Goal: Task Accomplishment & Management: Complete application form

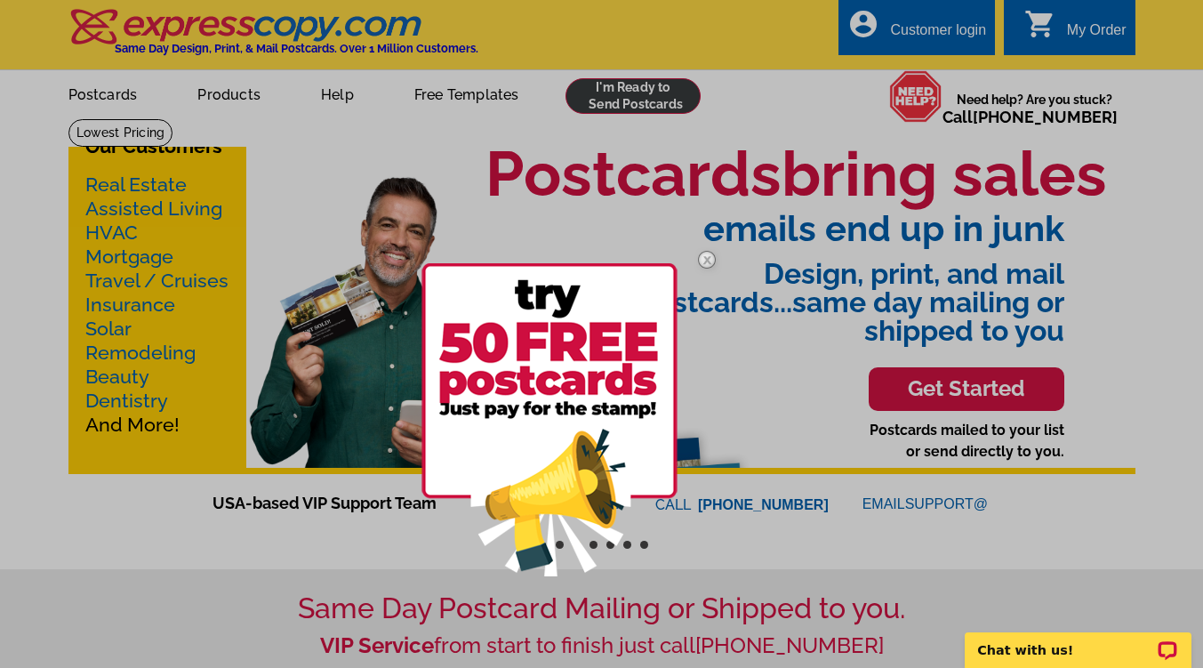
click at [588, 110] on div at bounding box center [601, 334] width 1203 height 668
click at [552, 344] on img at bounding box center [549, 419] width 256 height 313
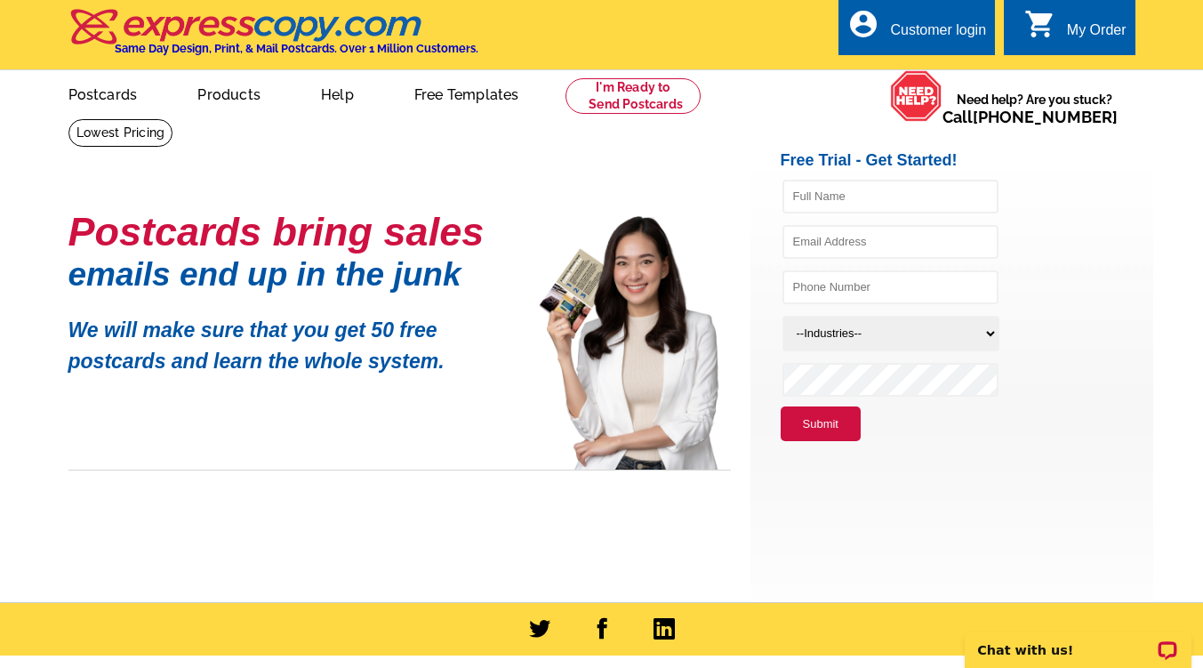
click at [963, 37] on div "Customer login" at bounding box center [938, 34] width 96 height 25
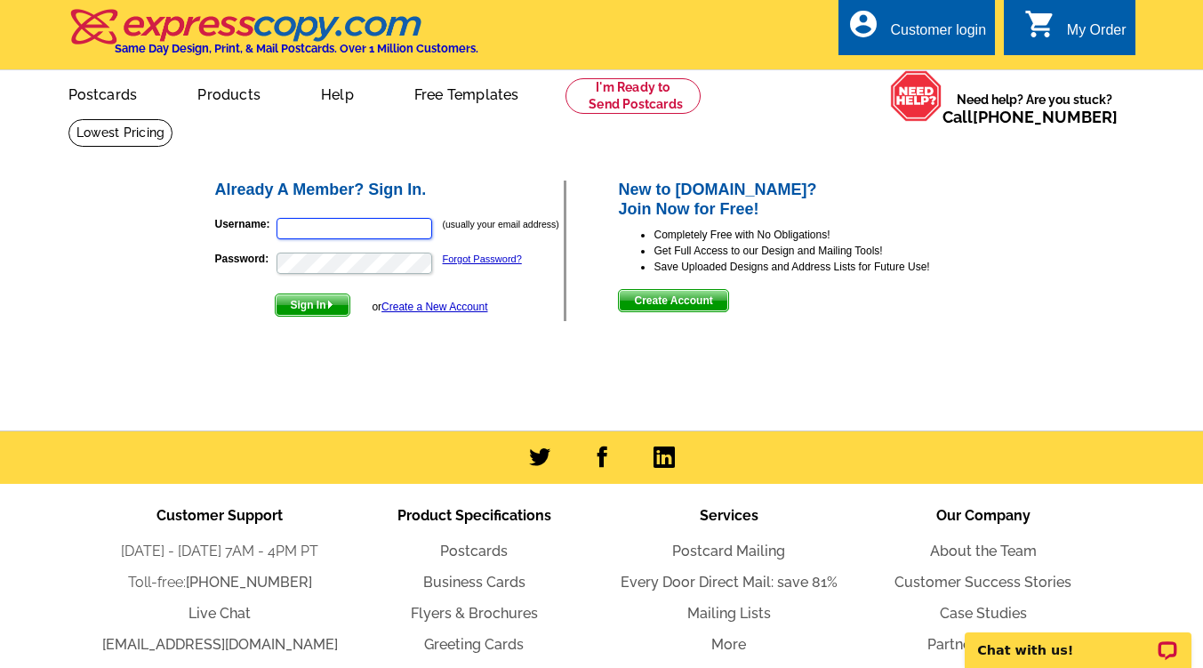
click at [317, 225] on input "Username:" at bounding box center [354, 228] width 156 height 21
type input "l"
click at [652, 306] on span "Create Account" at bounding box center [673, 300] width 108 height 21
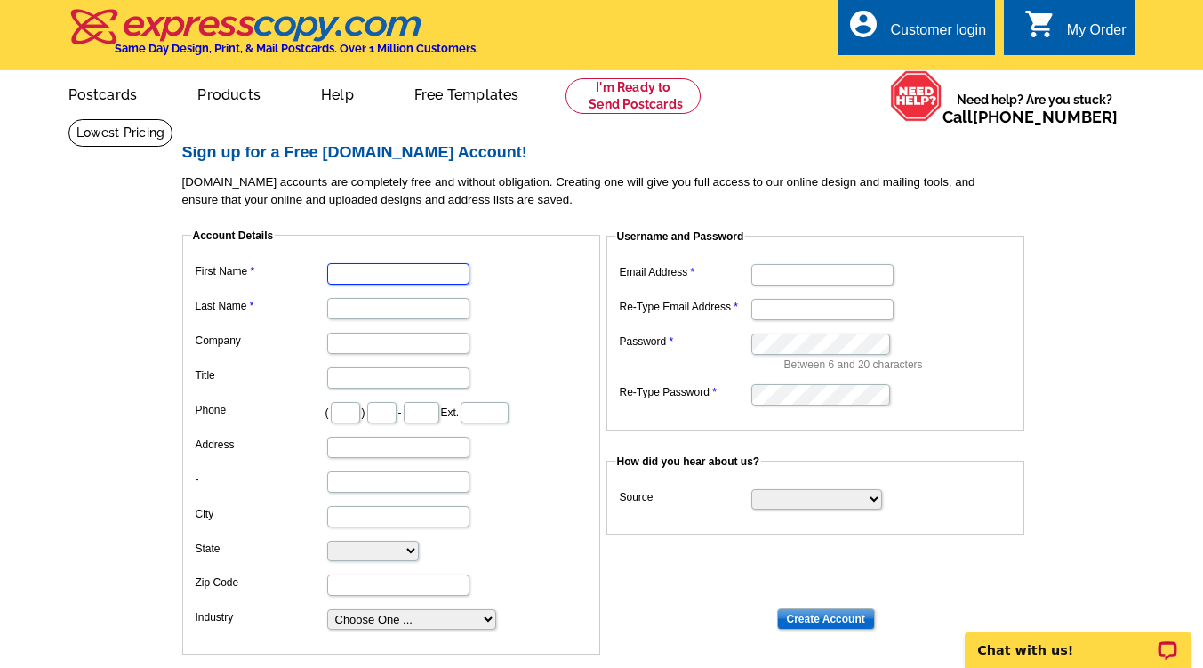
click at [387, 271] on input "First Name" at bounding box center [398, 273] width 142 height 21
type input "Lindsay & Shehu"
type input "Tagoe"
type input "T"
type input "Keller Williams Town & Country Realty"
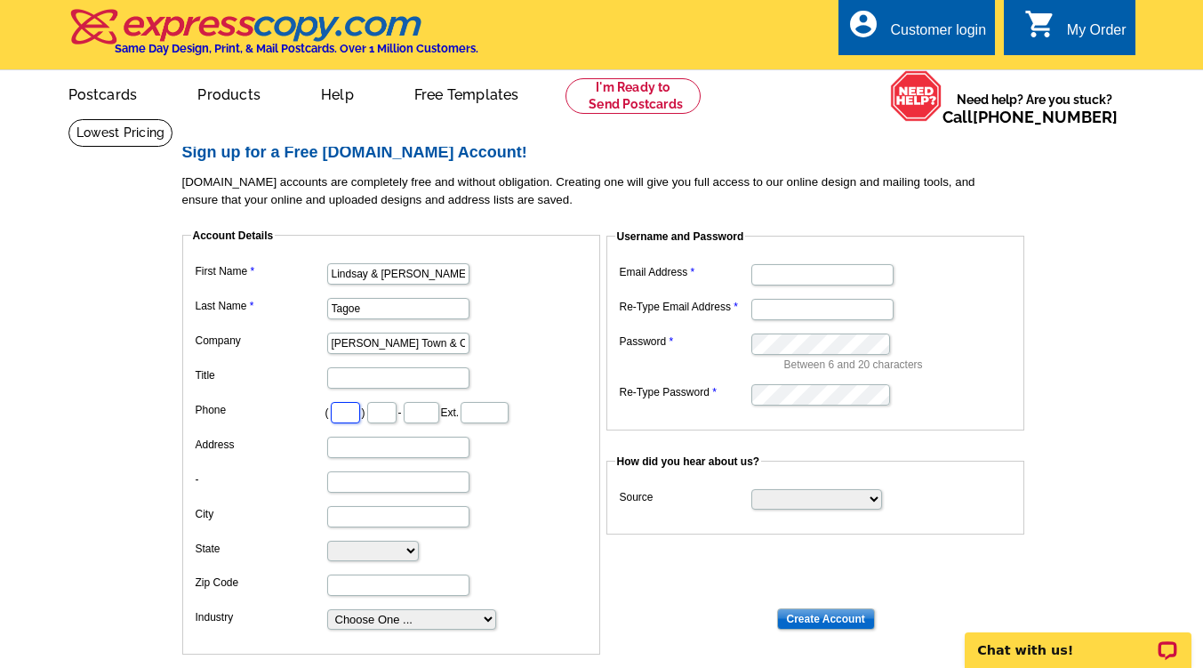
type input "850"
type input "980"
type input "3029"
type input "1520 Killearn Center blvd"
type input "tallahassee"
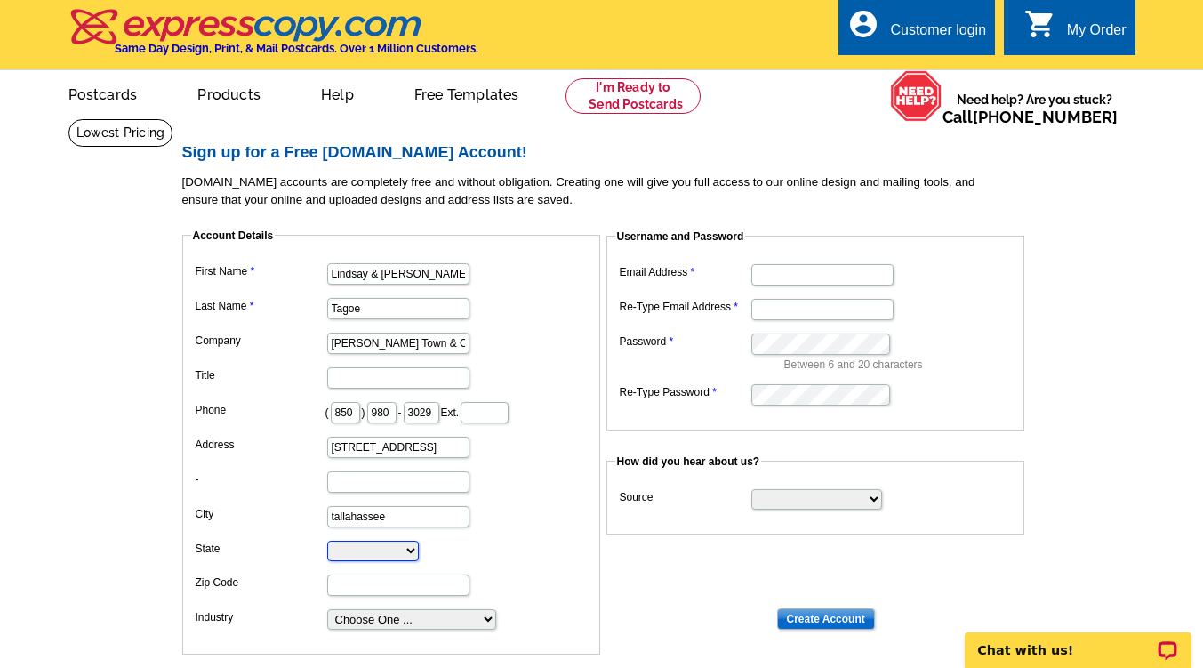
select select "FL"
type input "32309"
type input "SHEHUTAGOE@GMAIL.COM"
click at [305, 474] on label "-" at bounding box center [261, 479] width 130 height 16
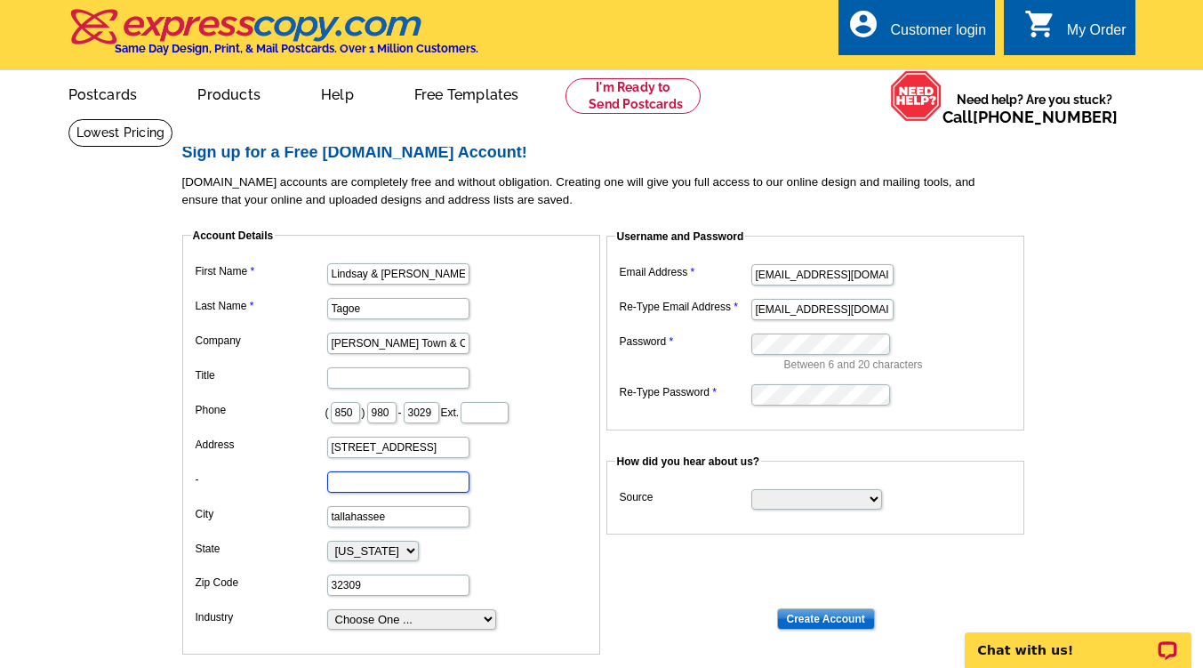
click at [327, 474] on input "-" at bounding box center [398, 481] width 142 height 21
click at [396, 418] on input "980" at bounding box center [381, 412] width 29 height 21
type input "9"
type input "391"
click at [439, 414] on input "3029" at bounding box center [422, 412] width 36 height 21
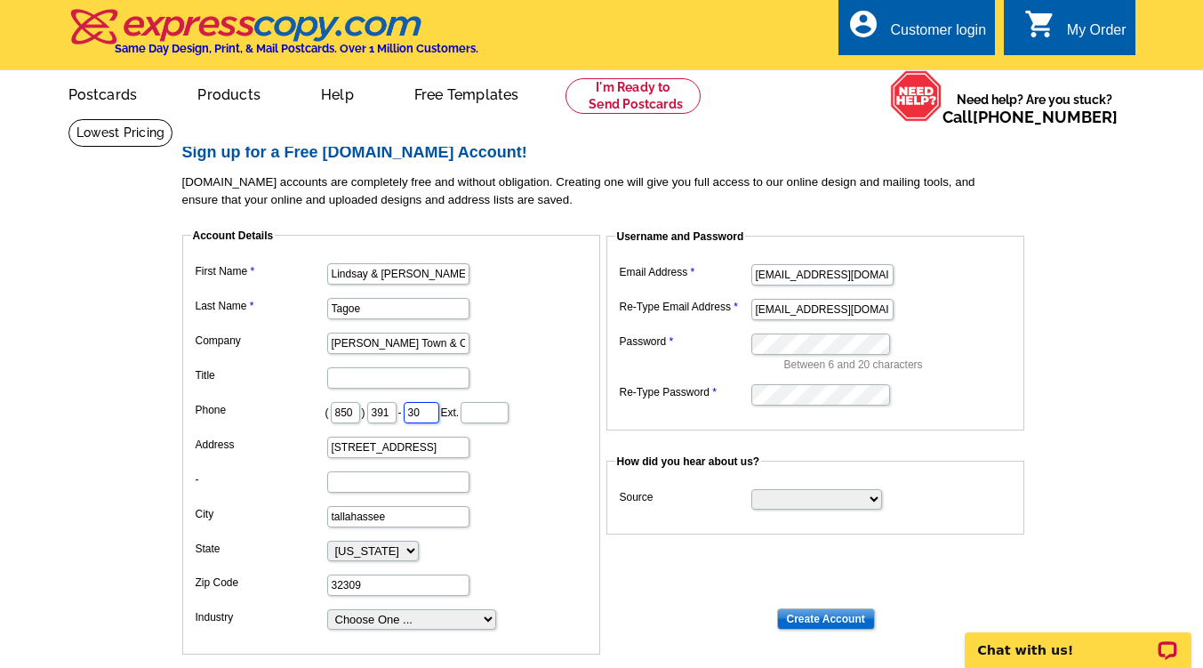
type input "3"
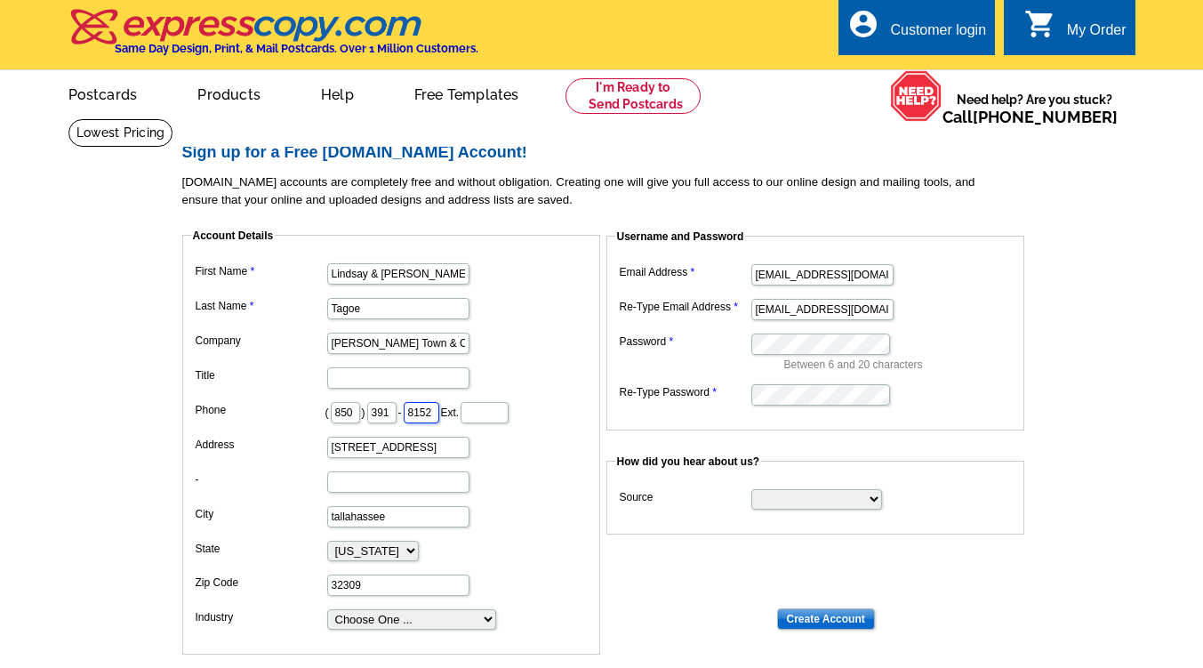
type input "8152"
click at [488, 506] on dd "tallahassee" at bounding box center [391, 515] width 400 height 28
click at [369, 380] on input "Title" at bounding box center [398, 377] width 142 height 21
type input "Realtors"
click at [786, 284] on input "SHEHUTAGOE@GMAIL.COM" at bounding box center [822, 274] width 142 height 21
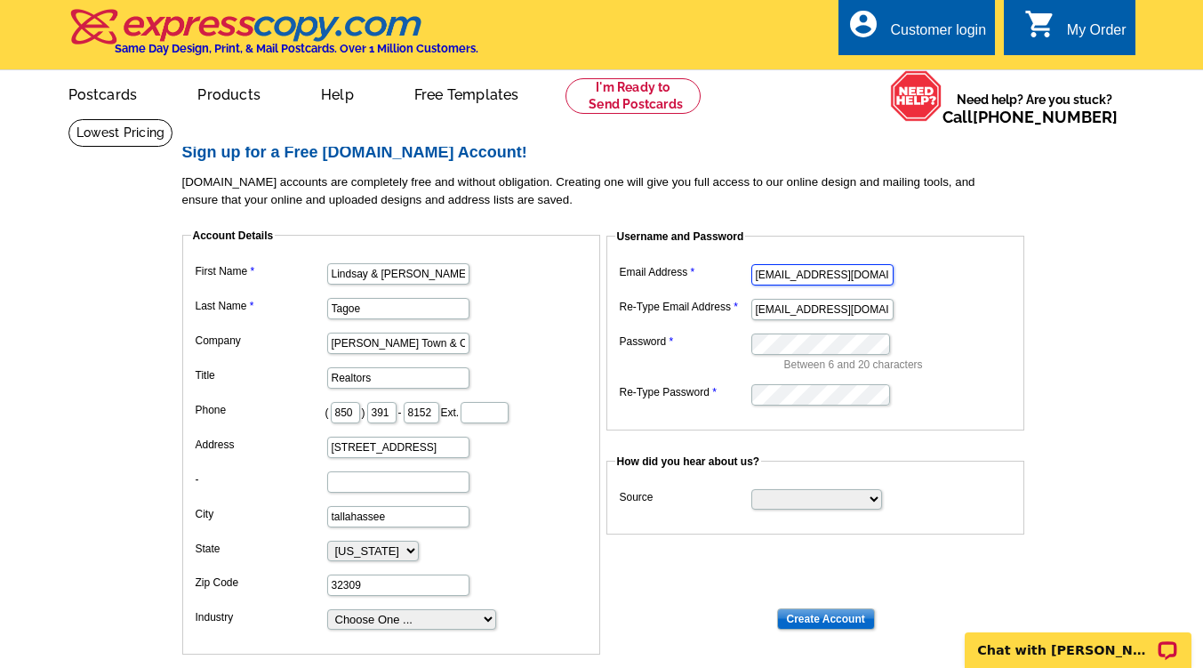
scroll to position [0, 16]
drag, startPoint x: 752, startPoint y: 276, endPoint x: 997, endPoint y: 302, distance: 246.7
click at [997, 302] on dl "Email Address SHEHUTAGOE@GMAIL.COM Re-Type Email Address SHEHUTAGOE@GMAIL.COM P…" at bounding box center [815, 334] width 400 height 148
type input "team@thetagoeteam.com"
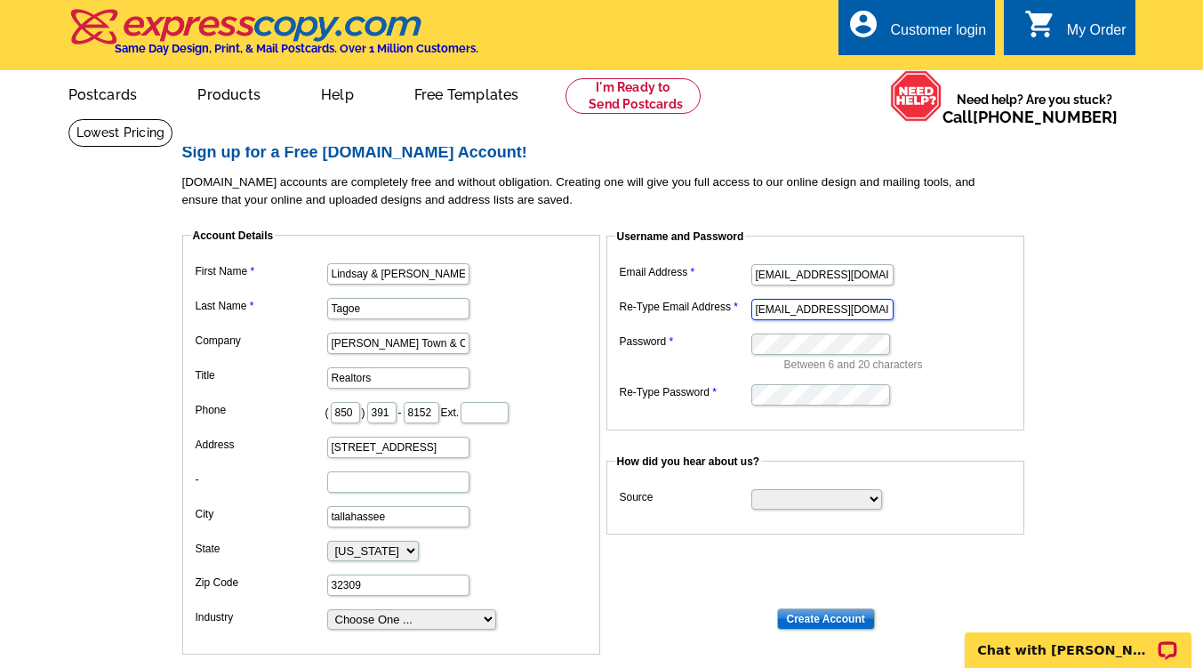
scroll to position [0, 16]
drag, startPoint x: 752, startPoint y: 308, endPoint x: 1034, endPoint y: 320, distance: 282.0
click at [1034, 320] on dd "Username and Password Email Address team@thetagoeteam.com Re-Type Email Address…" at bounding box center [608, 329] width 853 height 202
type input "team@thetagoeteam.com"
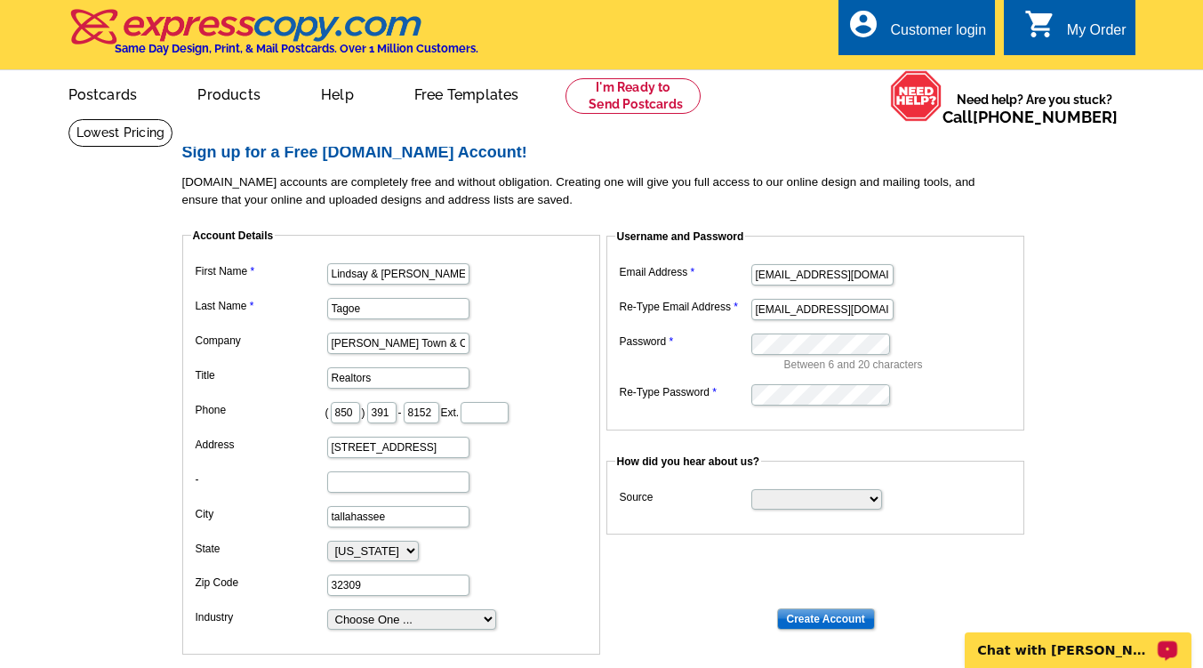
click at [1066, 644] on p "Chat with Ascher" at bounding box center [1066, 650] width 176 height 14
click at [1024, 643] on p "Chat with Ascher" at bounding box center [1066, 650] width 176 height 14
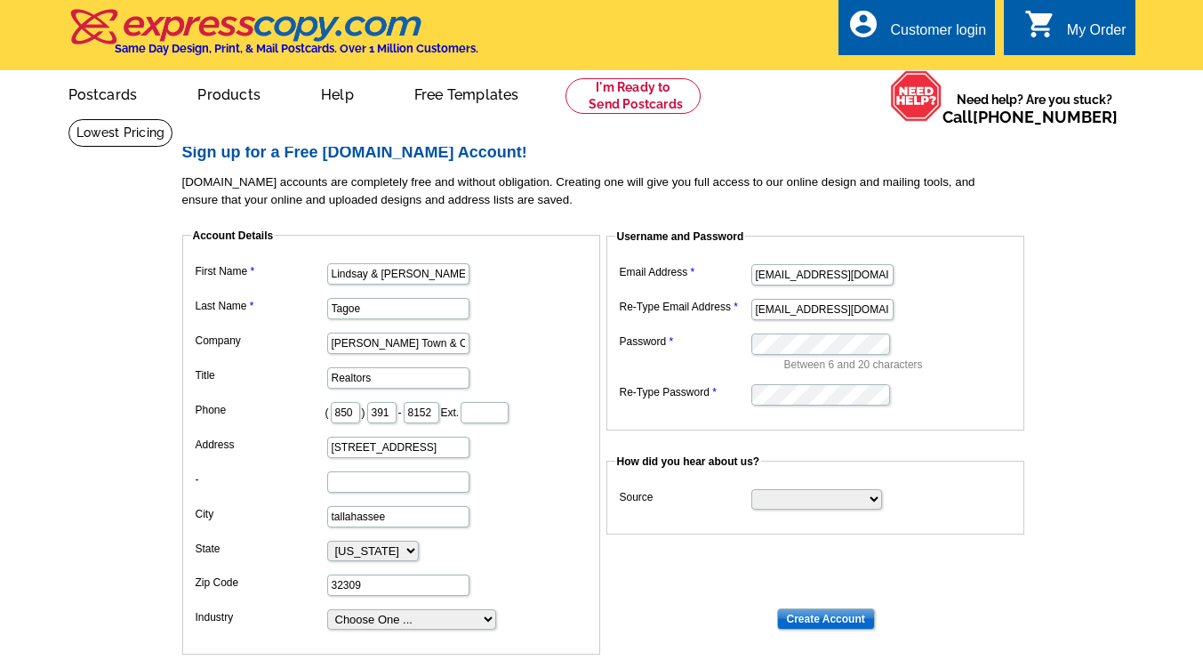
click at [677, 571] on dt at bounding box center [608, 572] width 853 height 16
click at [469, 618] on select "Choose One ... Residential Real Estate Accounting Agriculture Architecture Arts…" at bounding box center [411, 619] width 169 height 20
select select "3"
click at [327, 611] on select "Choose One ... Residential Real Estate Accounting Agriculture Architecture Arts…" at bounding box center [411, 619] width 169 height 20
click at [723, 550] on dt at bounding box center [608, 549] width 853 height 16
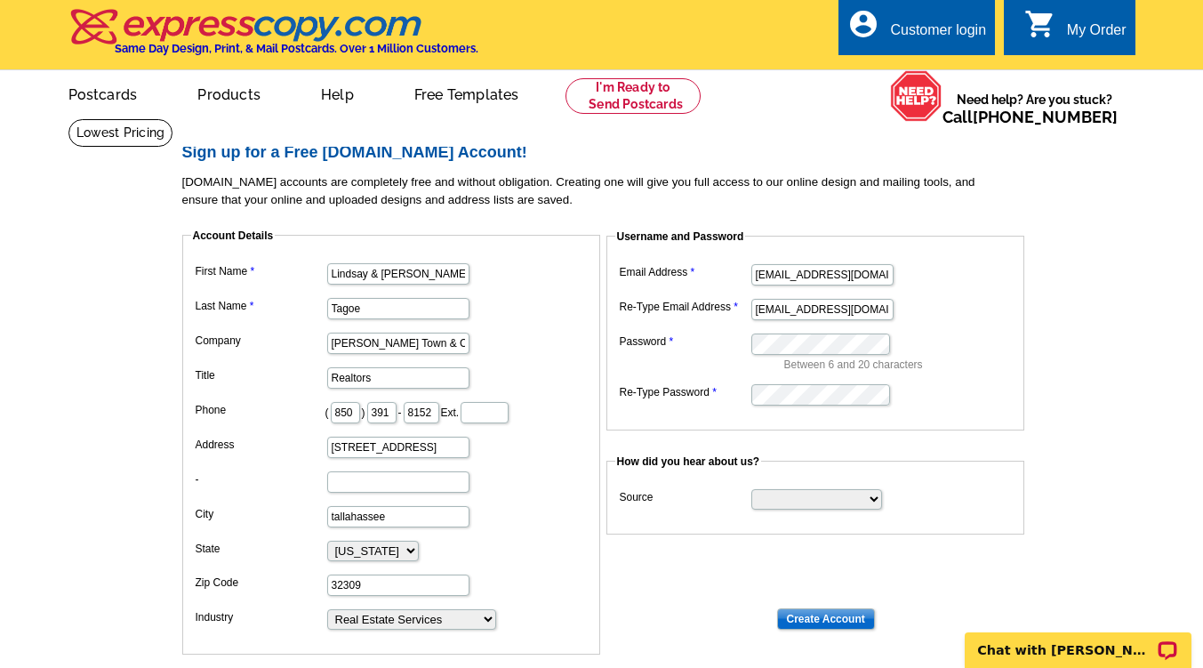
click at [875, 382] on dd at bounding box center [815, 394] width 400 height 28
click at [801, 492] on select "Search Engine Television Ad Direct Mail Postcard Email Referred by a friend Oth…" at bounding box center [816, 499] width 131 height 20
click at [803, 620] on input "Create Account" at bounding box center [826, 618] width 98 height 21
